Goal: Task Accomplishment & Management: Use online tool/utility

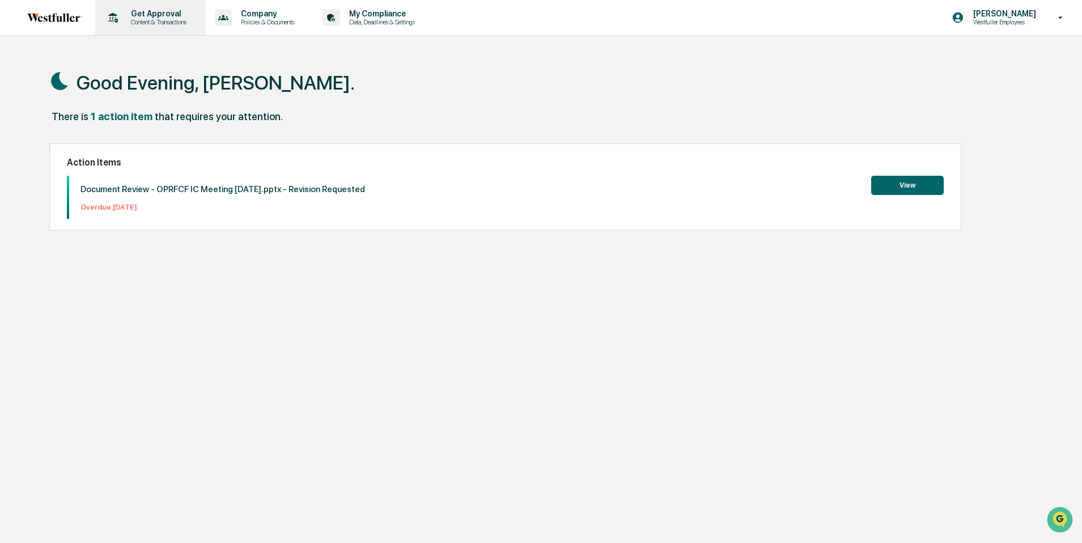
click at [160, 26] on p "Content & Transactions" at bounding box center [157, 22] width 70 height 8
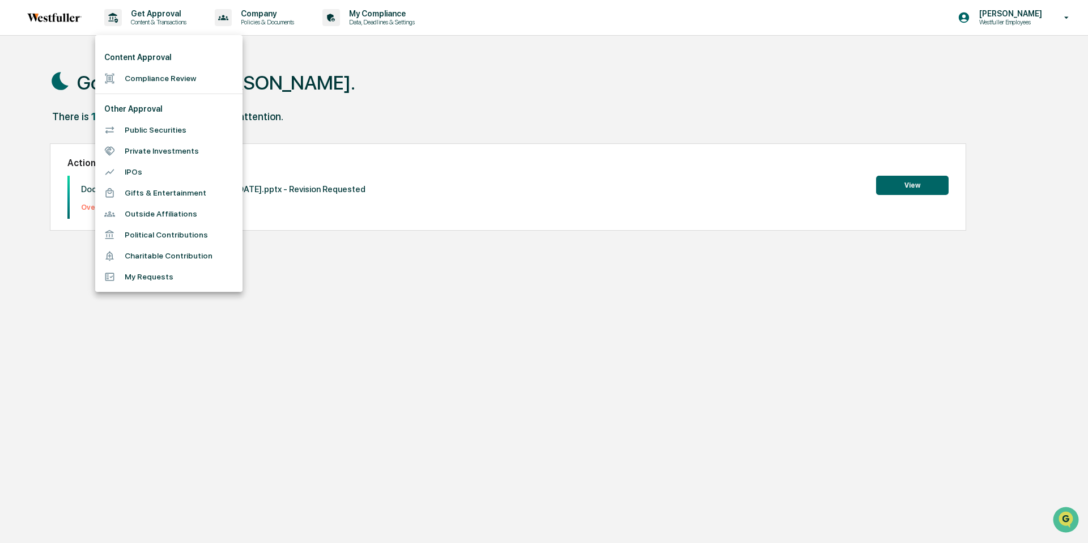
click at [169, 74] on li "Compliance Review" at bounding box center [168, 78] width 147 height 21
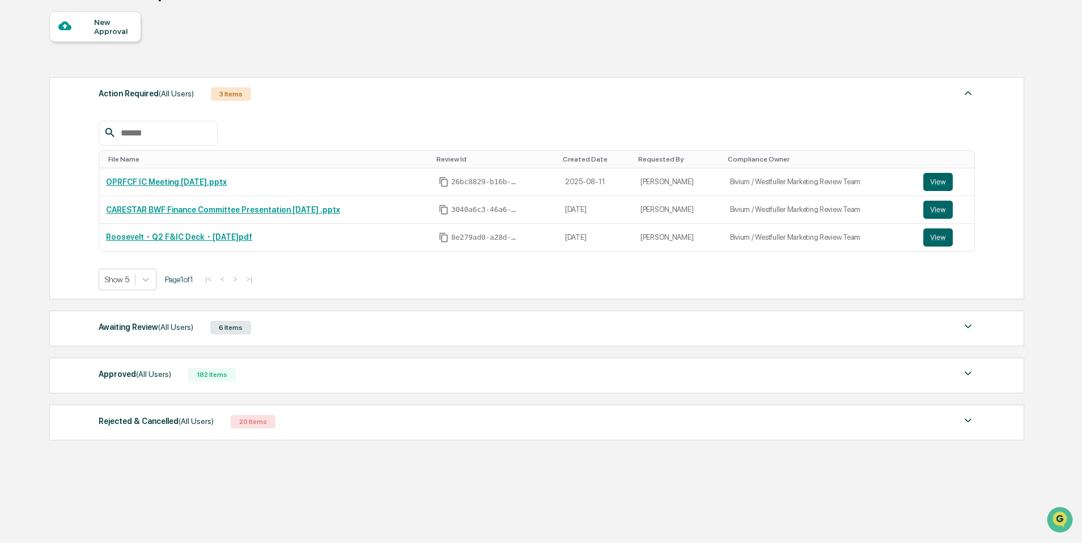
scroll to position [100, 0]
click at [341, 325] on div "Awaiting Review (All Users) 6 Items" at bounding box center [537, 328] width 876 height 16
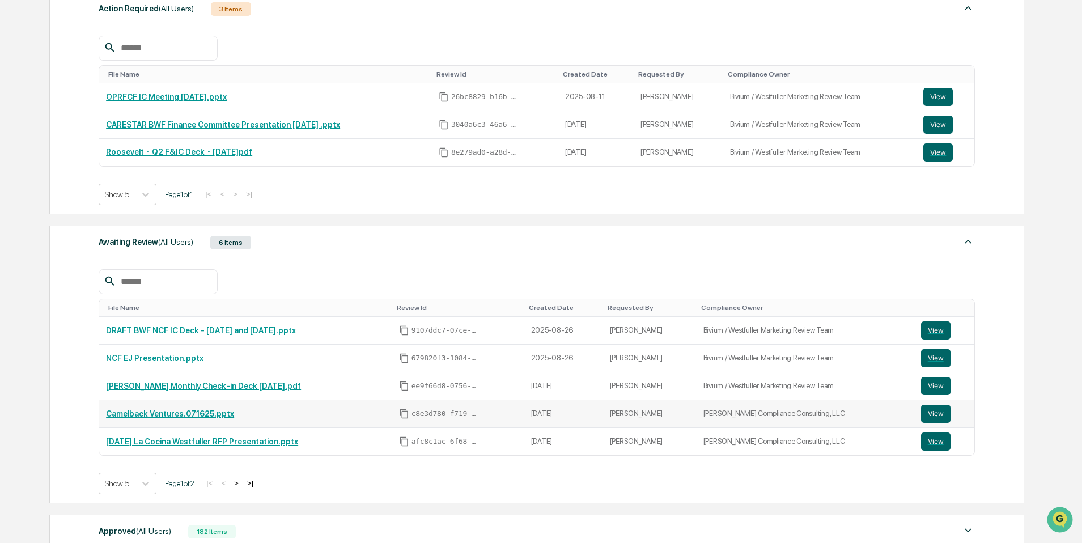
scroll to position [287, 0]
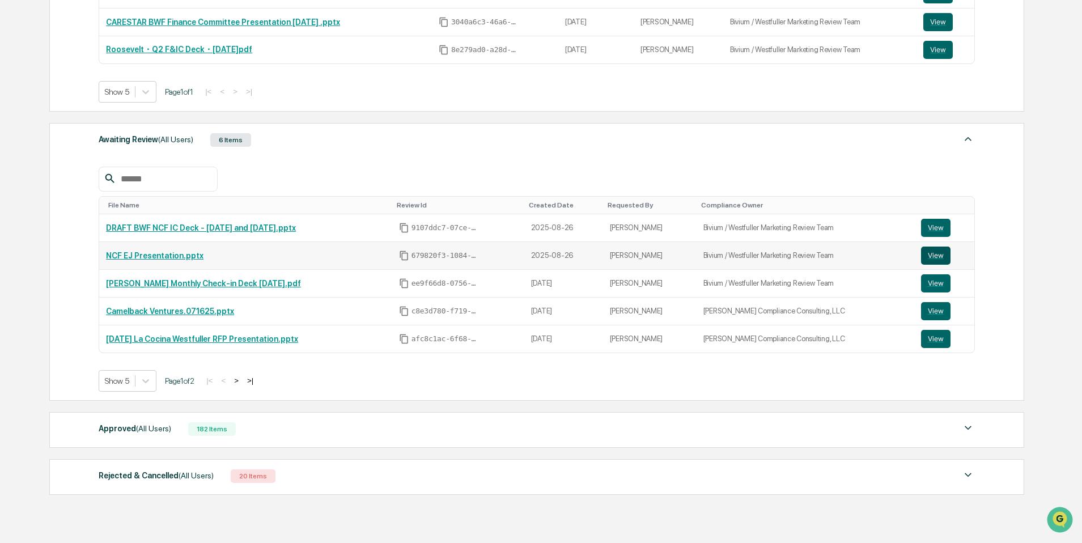
click at [935, 256] on button "View" at bounding box center [935, 256] width 29 height 18
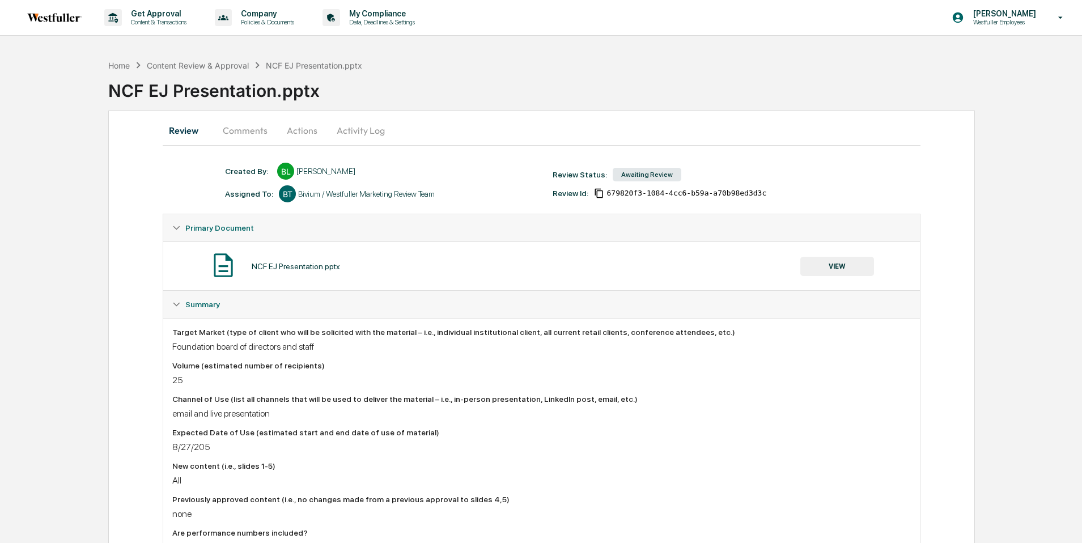
click at [264, 139] on button "Comments" at bounding box center [245, 130] width 63 height 27
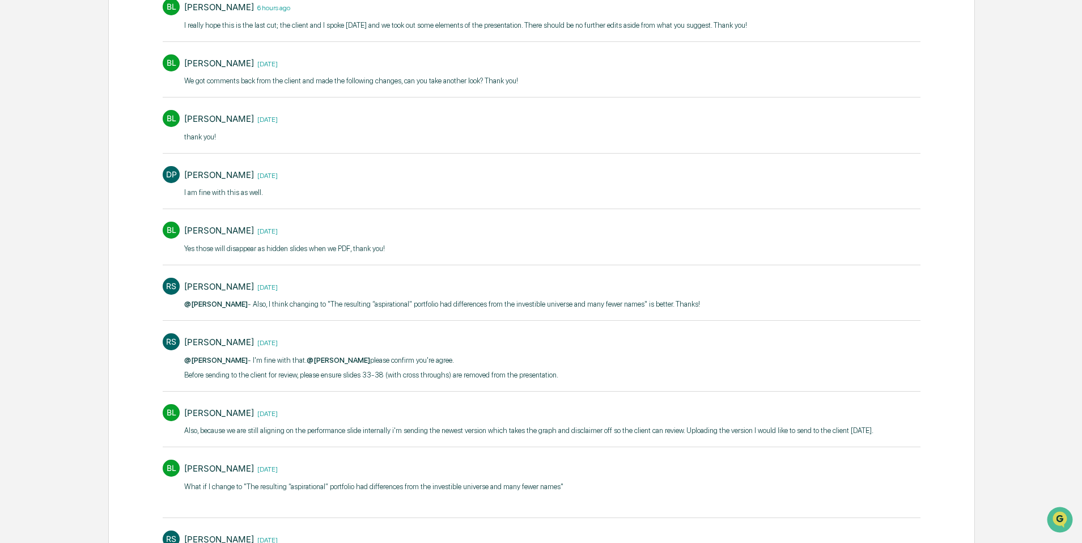
scroll to position [269, 0]
